Goal: Task Accomplishment & Management: Manage account settings

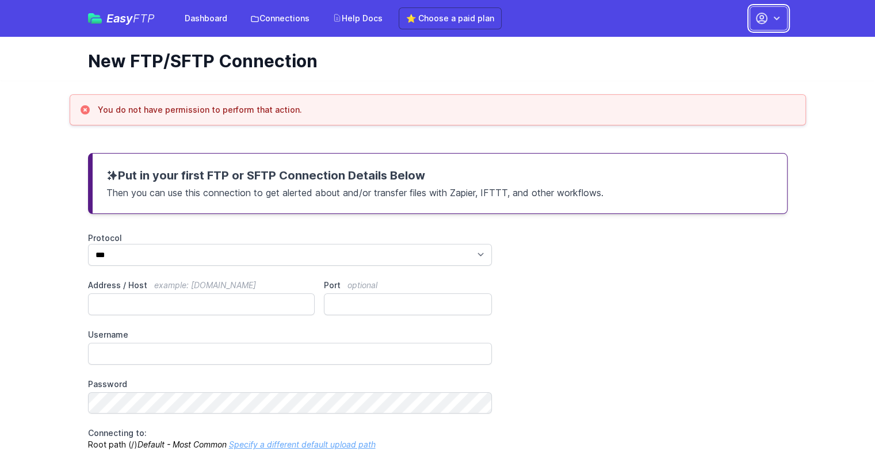
click at [772, 18] on icon "button" at bounding box center [777, 19] width 12 height 12
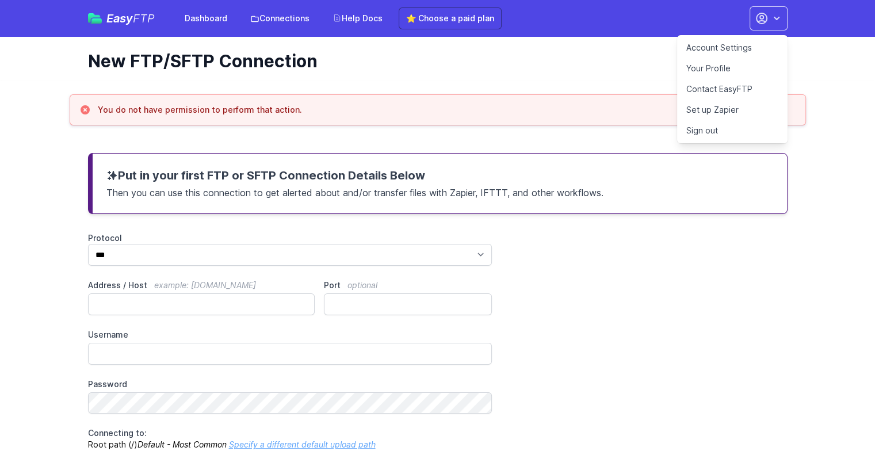
click at [727, 48] on link "Account Settings" at bounding box center [732, 47] width 110 height 21
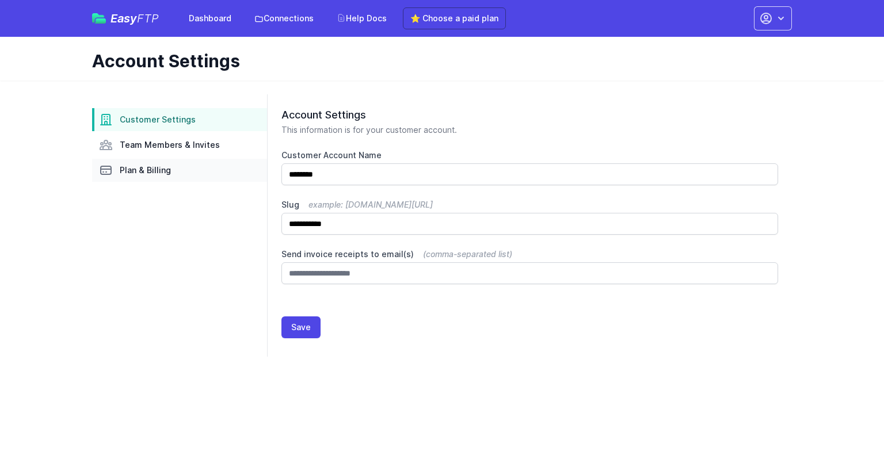
click at [139, 172] on span "Plan & Billing" at bounding box center [145, 171] width 51 height 12
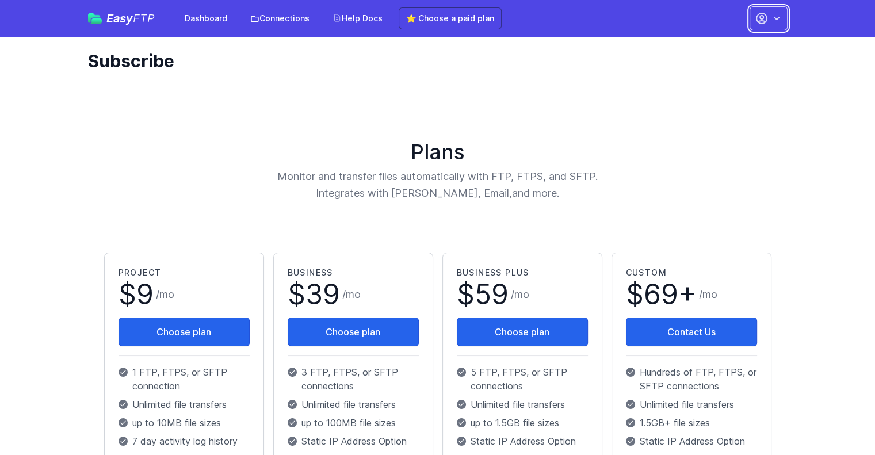
click at [766, 9] on button "button" at bounding box center [769, 18] width 38 height 24
click at [726, 133] on link "Sign out" at bounding box center [732, 130] width 110 height 21
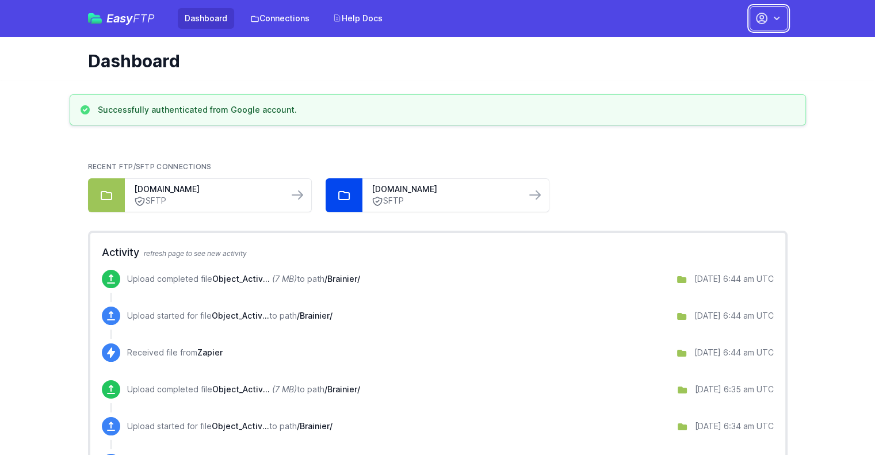
click at [767, 29] on button "button" at bounding box center [769, 18] width 38 height 24
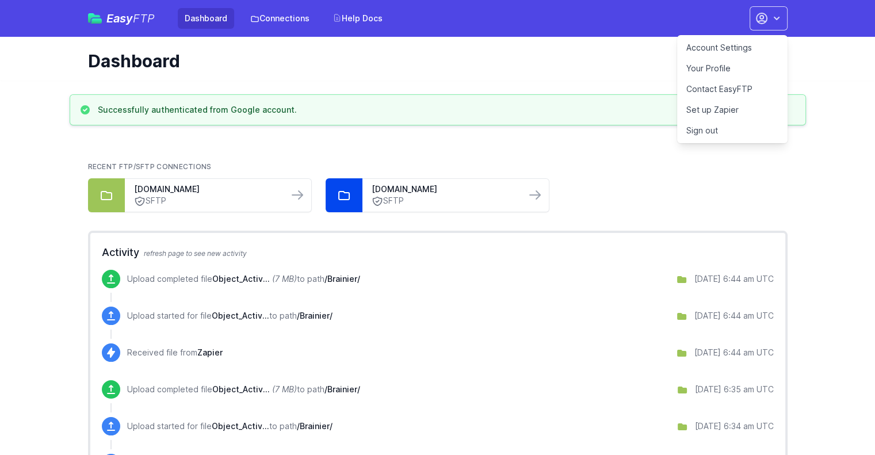
click at [738, 50] on link "Account Settings" at bounding box center [732, 47] width 110 height 21
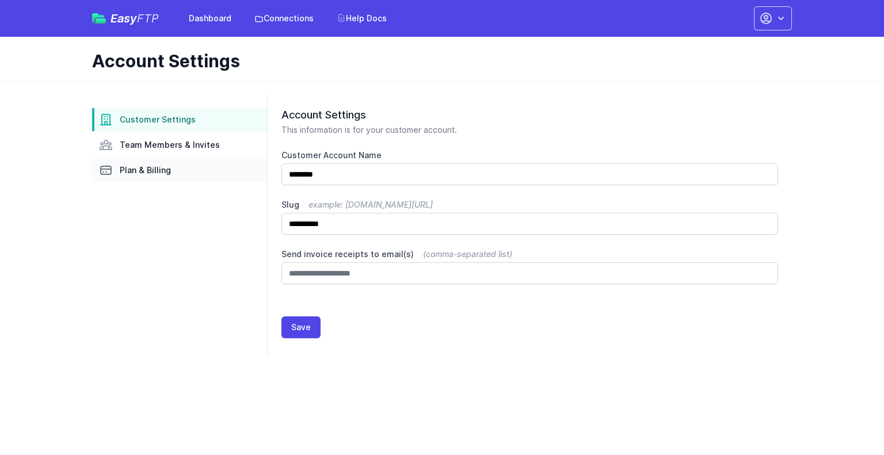
click at [158, 172] on span "Plan & Billing" at bounding box center [145, 171] width 51 height 12
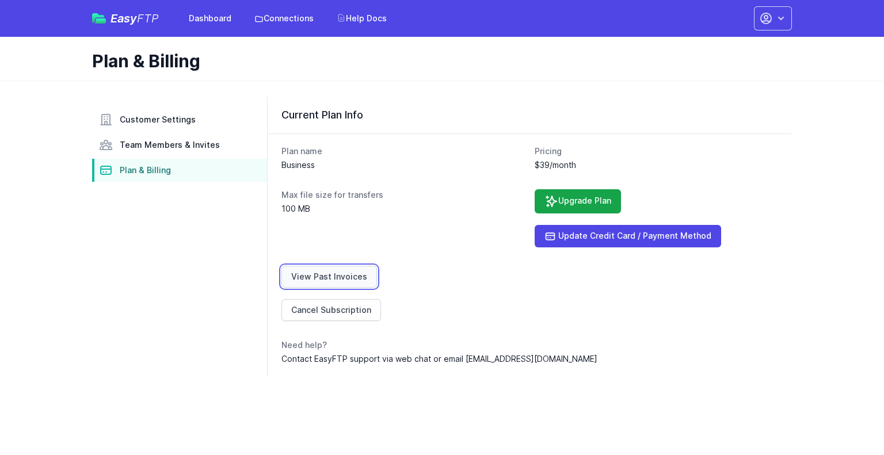
click at [339, 273] on link "View Past Invoices" at bounding box center [329, 277] width 96 height 22
